Goal: Task Accomplishment & Management: Manage account settings

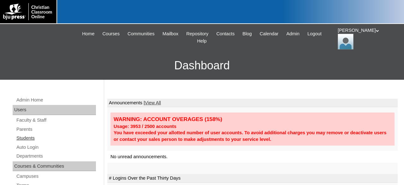
click at [27, 138] on link "Students" at bounding box center [56, 138] width 80 height 8
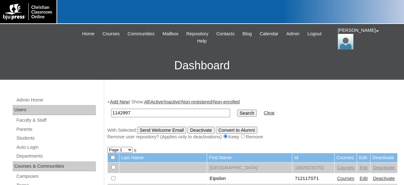
type input "1142997"
click at [237, 110] on input "Search" at bounding box center [247, 113] width 20 height 7
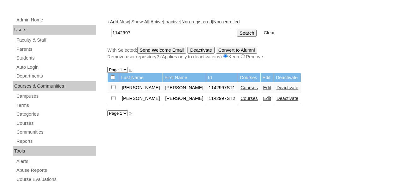
scroll to position [98, 0]
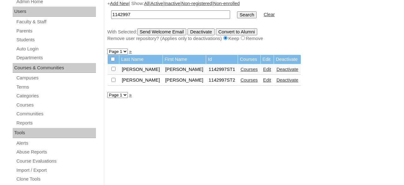
click at [240, 71] on link "Courses" at bounding box center [248, 69] width 17 height 5
click at [240, 83] on link "Courses" at bounding box center [248, 80] width 17 height 5
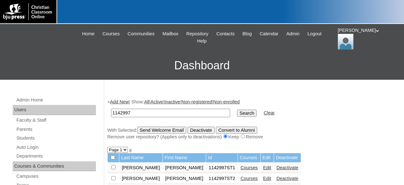
scroll to position [98, 0]
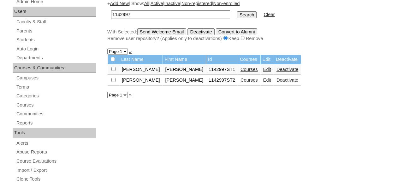
click at [263, 71] on link "Edit" at bounding box center [267, 69] width 8 height 5
